Goal: Task Accomplishment & Management: Manage account settings

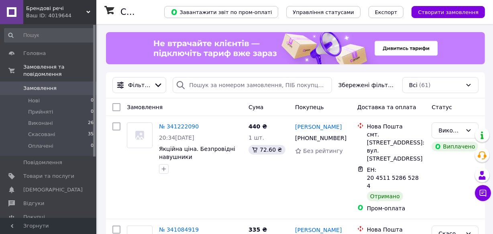
click at [86, 12] on icon at bounding box center [88, 12] width 4 height 4
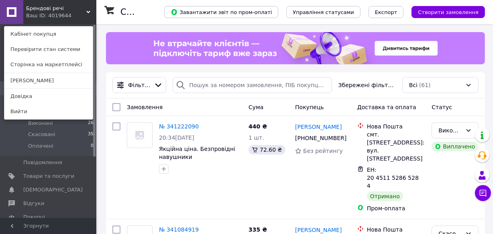
click at [70, 12] on div "Брендові речі Ваш ID: 4019644 Кабінет покупця Перевірити стан системи Сторінка …" at bounding box center [48, 12] width 96 height 24
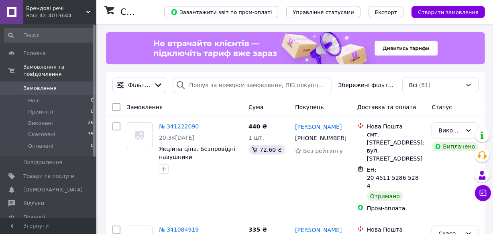
click at [27, 10] on span "Брендові речі" at bounding box center [56, 8] width 60 height 7
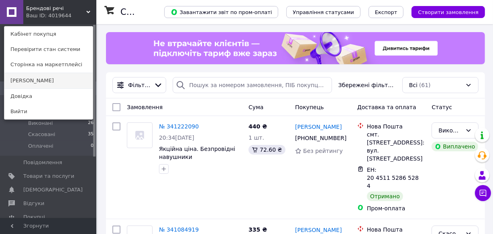
click at [54, 80] on link "[PERSON_NAME]" at bounding box center [48, 80] width 88 height 15
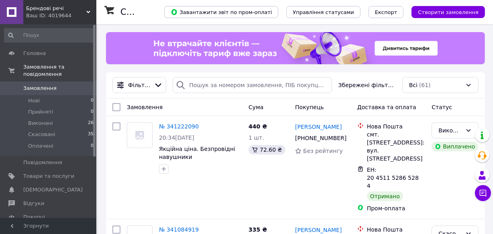
click at [85, 9] on span "Брендові речі" at bounding box center [56, 8] width 60 height 7
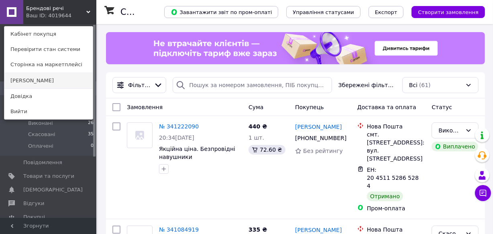
click at [44, 82] on link "[PERSON_NAME]" at bounding box center [48, 80] width 88 height 15
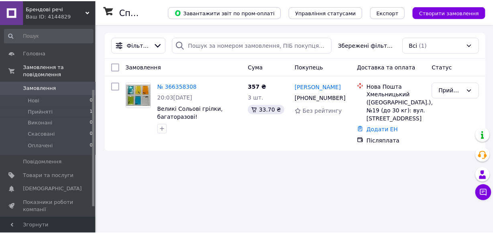
scroll to position [107, 0]
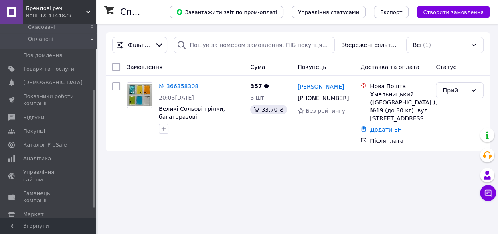
click at [95, 148] on div at bounding box center [94, 121] width 2 height 192
click at [74, 152] on link "Аналітика" at bounding box center [49, 159] width 98 height 14
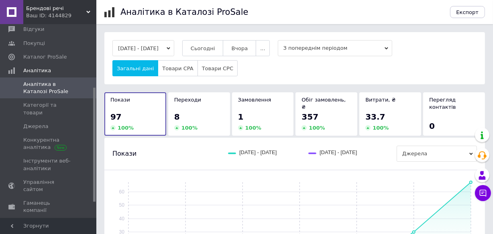
click at [225, 110] on div "Переходи 8 100 %" at bounding box center [199, 113] width 62 height 43
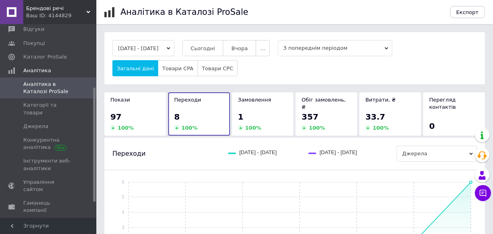
click at [268, 124] on div "100 %" at bounding box center [263, 127] width 50 height 7
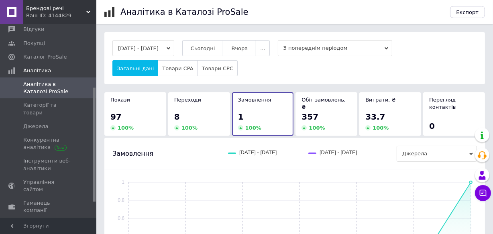
click at [330, 124] on div "100 %" at bounding box center [326, 127] width 50 height 7
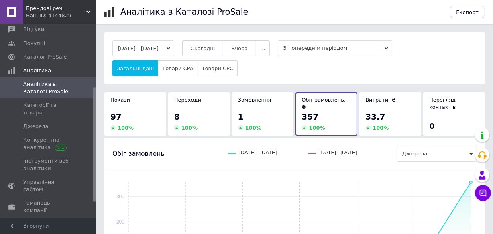
click at [110, 112] on span "97" at bounding box center [115, 117] width 11 height 10
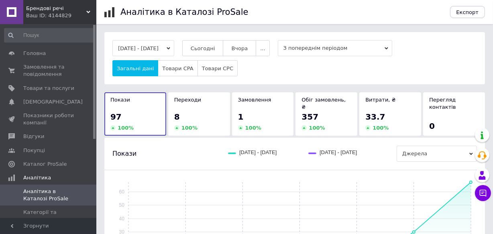
click at [93, 46] on div at bounding box center [94, 121] width 2 height 192
click at [73, 73] on span "Замовлення та повідомлення" at bounding box center [48, 70] width 51 height 14
